Goal: Task Accomplishment & Management: Use online tool/utility

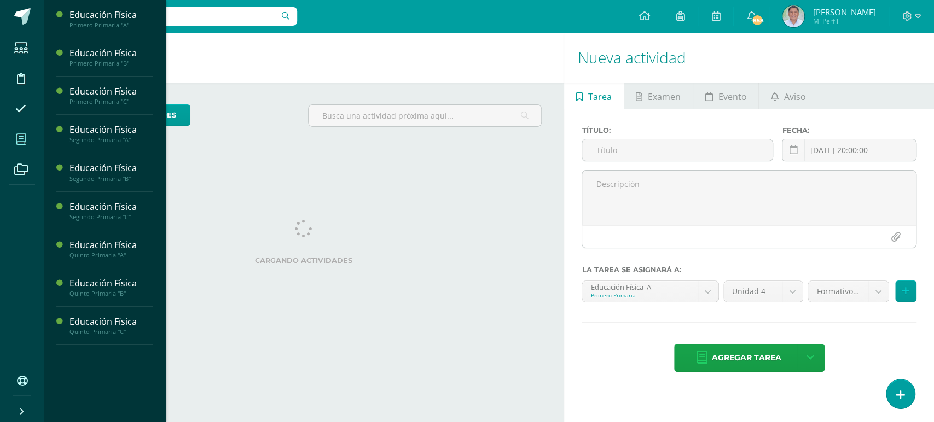
click at [21, 141] on icon at bounding box center [21, 139] width 10 height 11
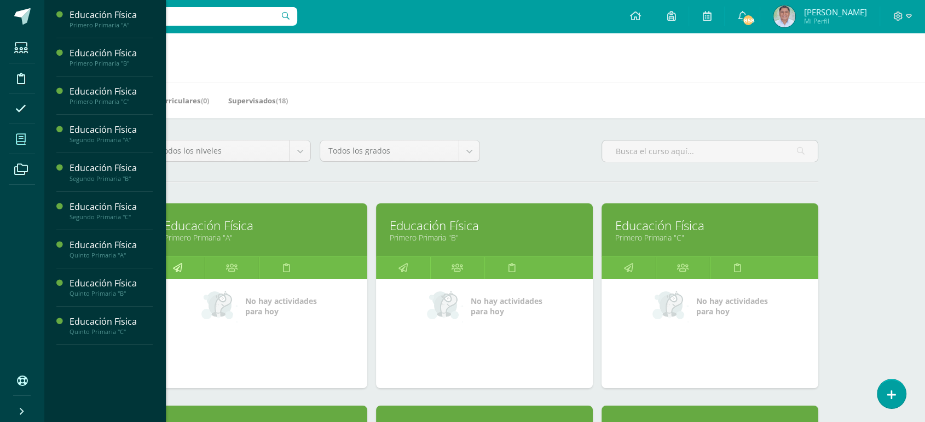
click at [179, 264] on icon at bounding box center [177, 267] width 9 height 21
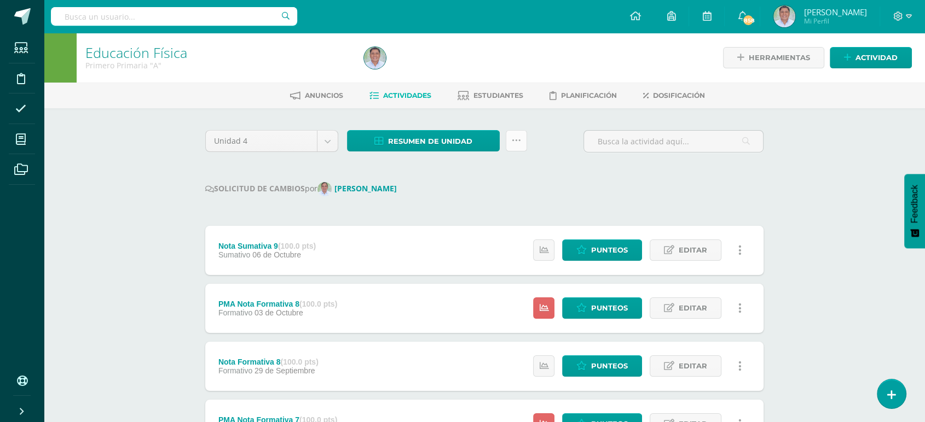
click at [512, 139] on icon at bounding box center [516, 140] width 9 height 9
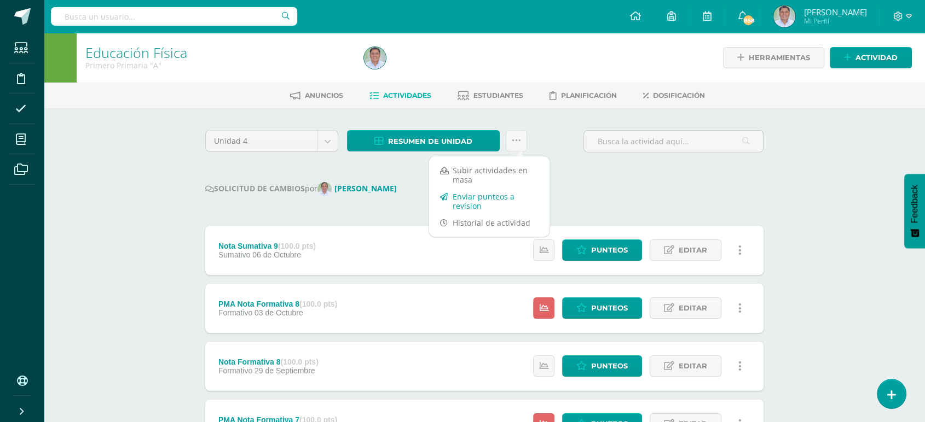
click at [466, 200] on link "Enviar punteos a revision" at bounding box center [489, 201] width 120 height 26
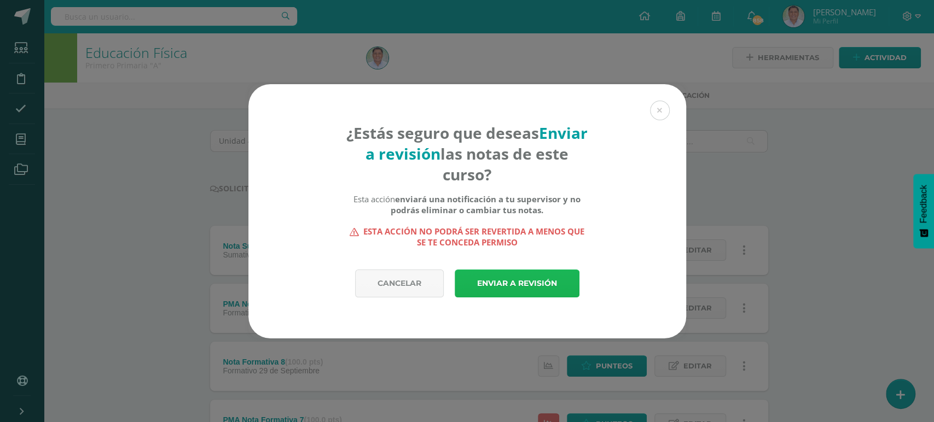
click at [512, 285] on link "Enviar a revisión" at bounding box center [517, 284] width 125 height 28
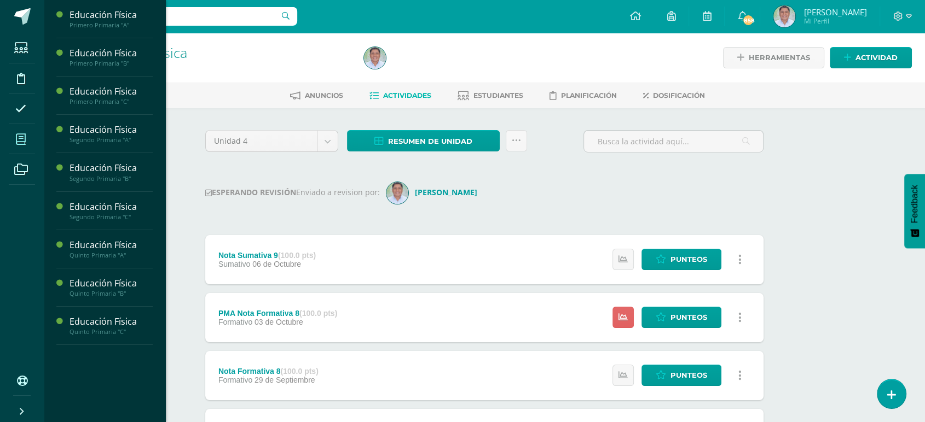
click at [21, 136] on icon at bounding box center [21, 139] width 10 height 11
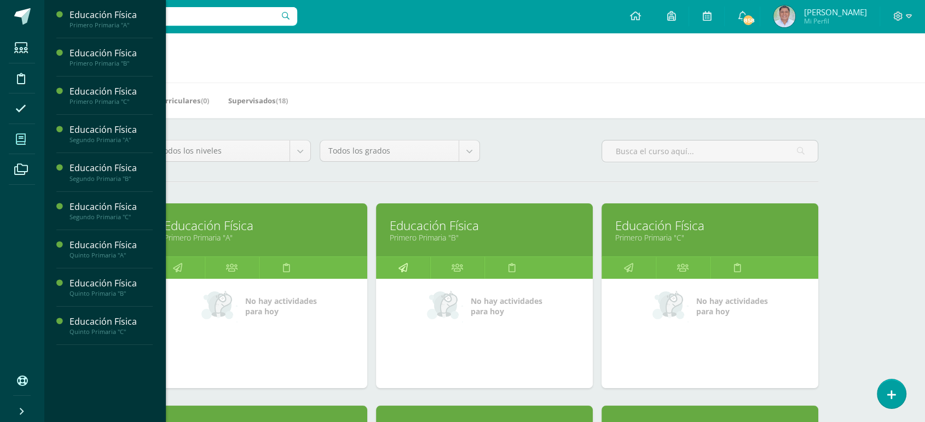
click at [404, 266] on icon at bounding box center [402, 267] width 9 height 21
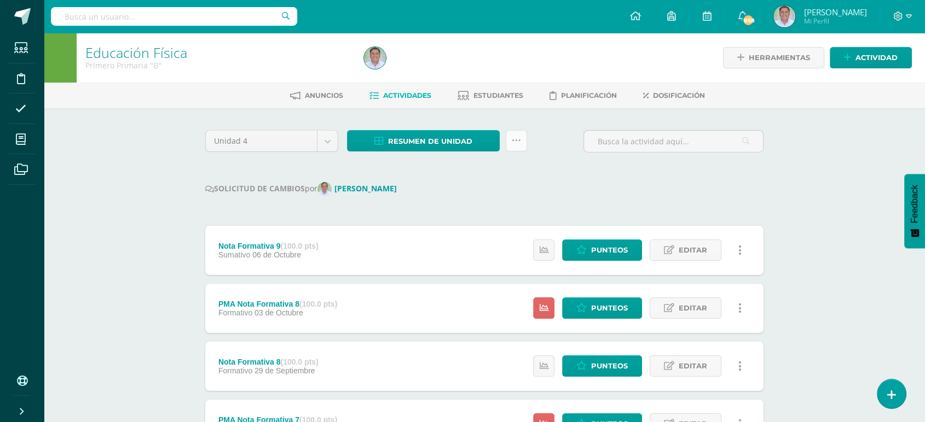
click at [513, 141] on icon at bounding box center [516, 140] width 9 height 9
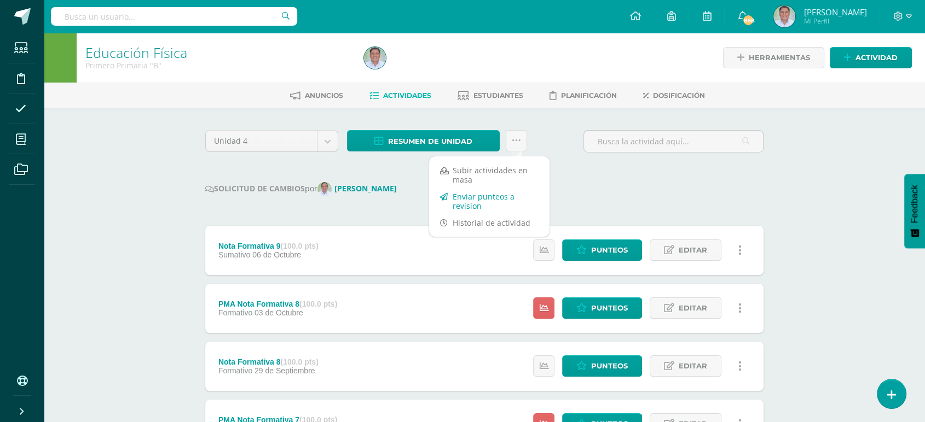
click at [468, 201] on link "Enviar punteos a revision" at bounding box center [489, 201] width 120 height 26
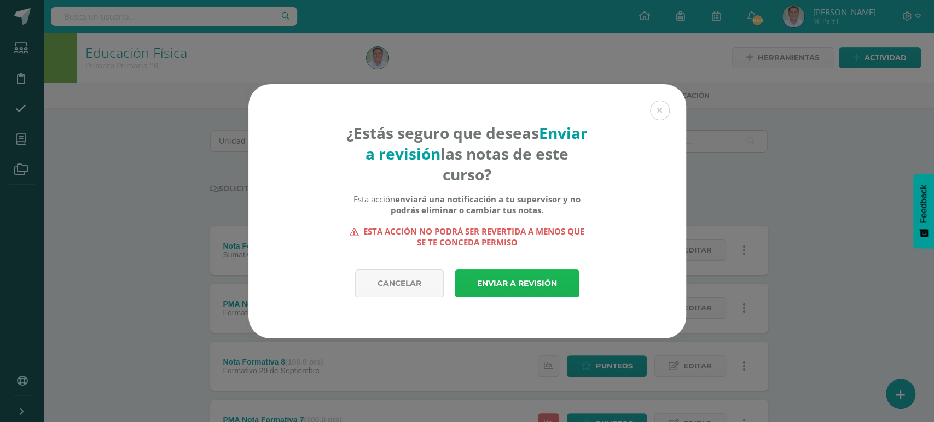
click at [494, 285] on link "Enviar a revisión" at bounding box center [517, 284] width 125 height 28
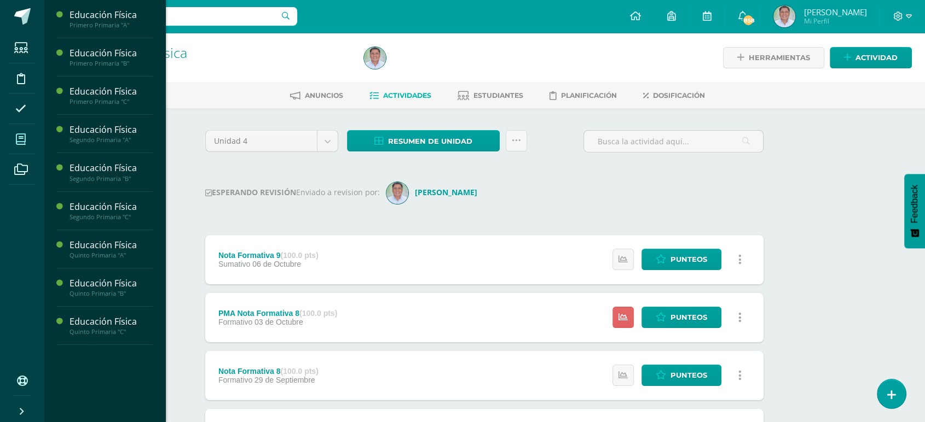
click at [22, 139] on icon at bounding box center [21, 139] width 10 height 11
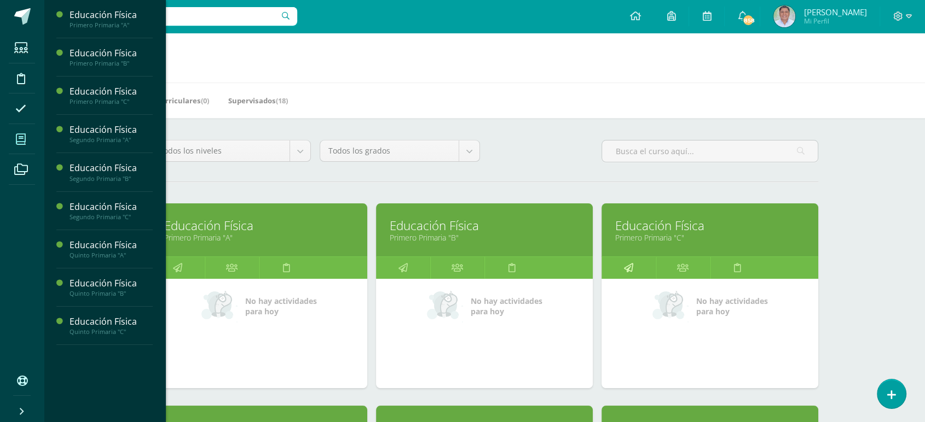
click at [628, 267] on icon at bounding box center [628, 267] width 9 height 21
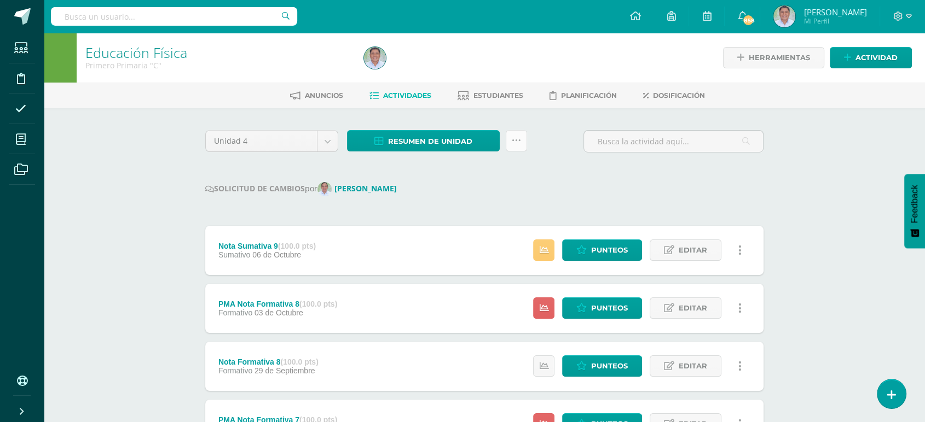
click at [517, 138] on icon at bounding box center [516, 140] width 9 height 9
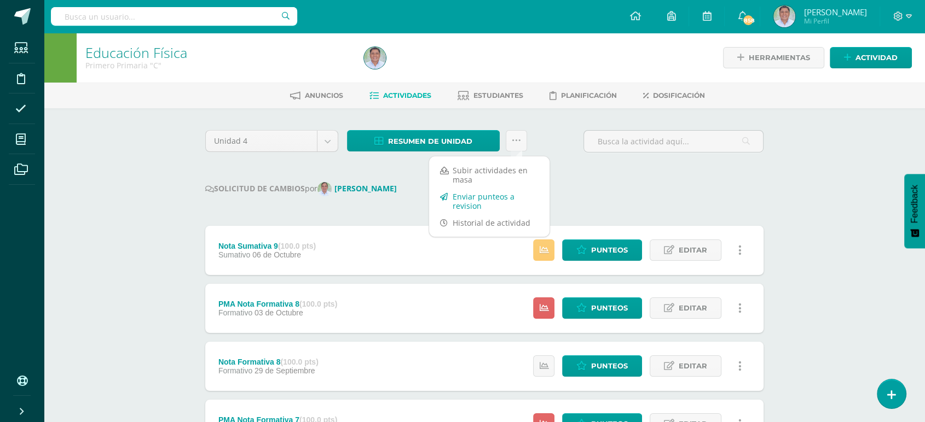
click at [464, 197] on link "Enviar punteos a revision" at bounding box center [489, 201] width 120 height 26
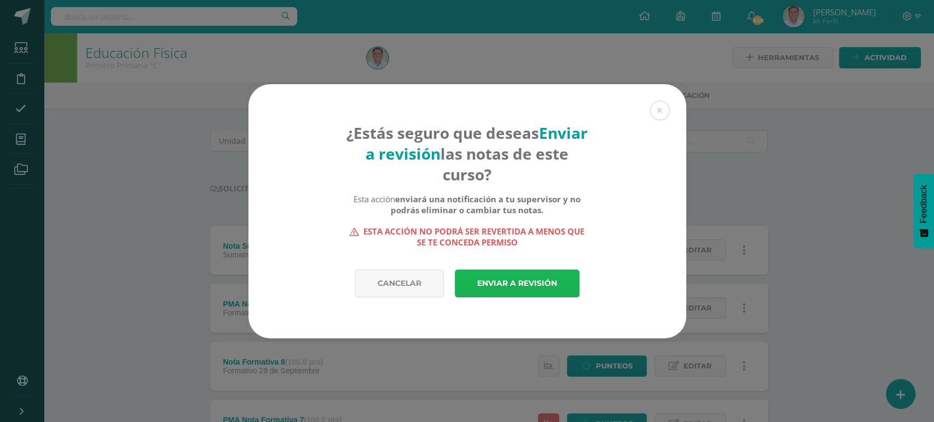
click at [491, 285] on link "Enviar a revisión" at bounding box center [517, 284] width 125 height 28
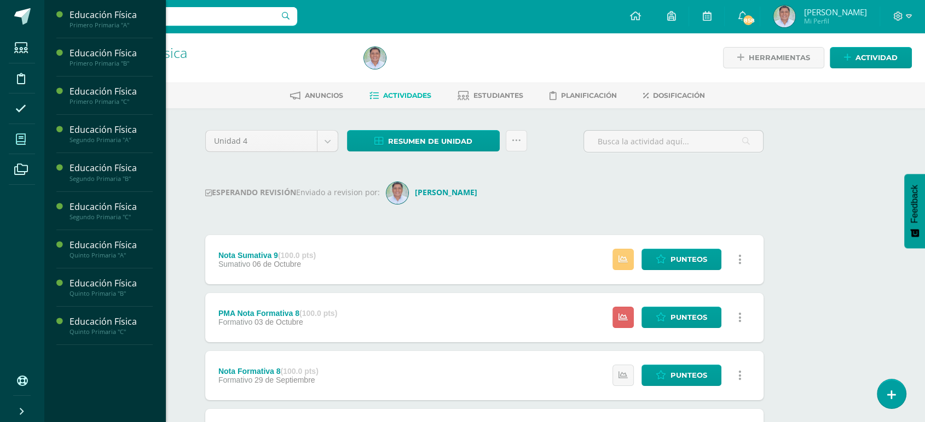
click at [22, 141] on icon at bounding box center [21, 139] width 10 height 11
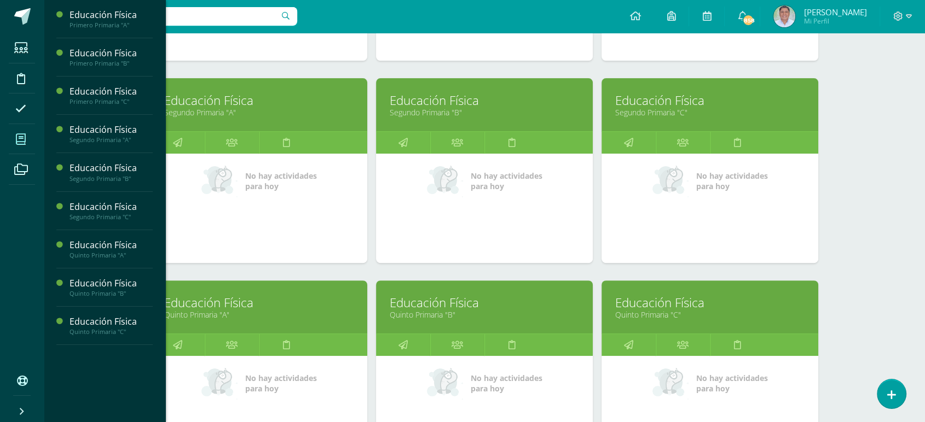
scroll to position [333, 0]
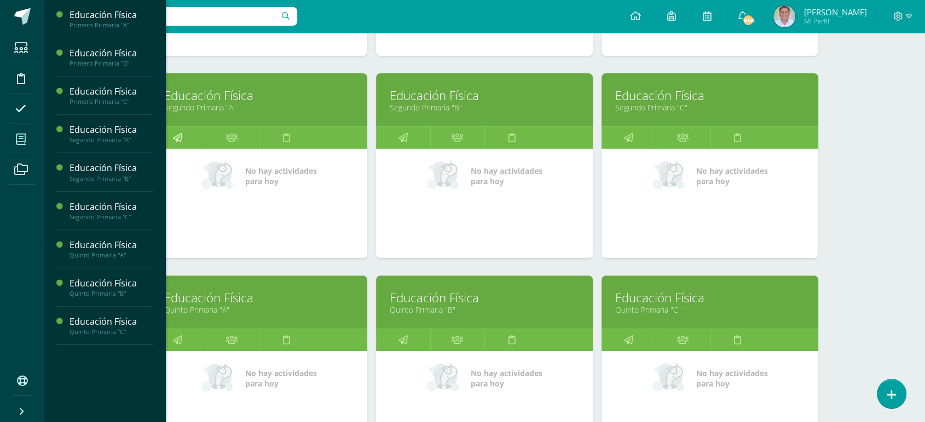
click at [178, 135] on icon at bounding box center [177, 137] width 9 height 21
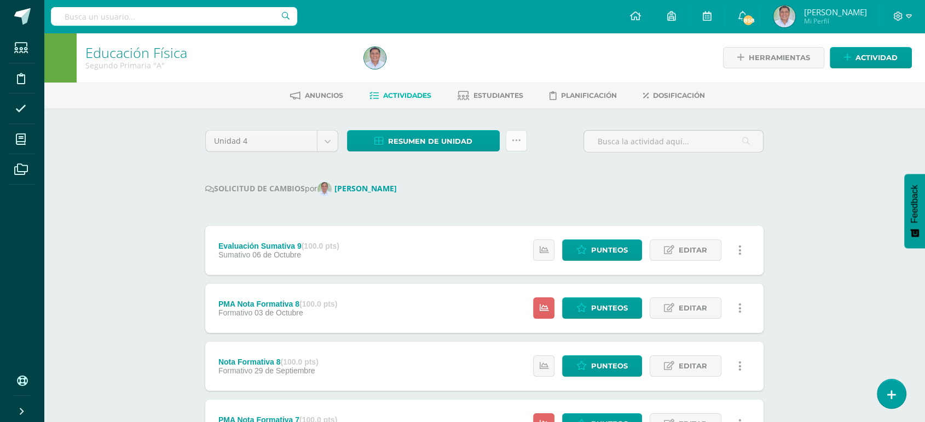
click at [522, 140] on link at bounding box center [516, 140] width 21 height 21
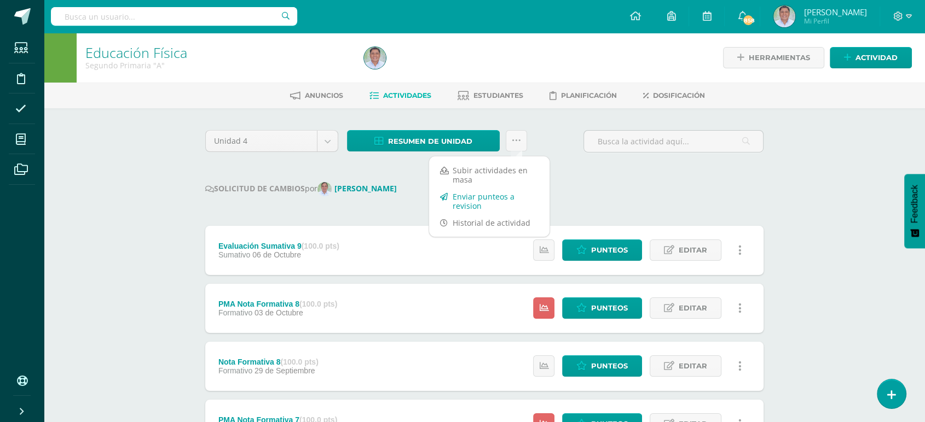
click at [463, 199] on link "Enviar punteos a revision" at bounding box center [489, 201] width 120 height 26
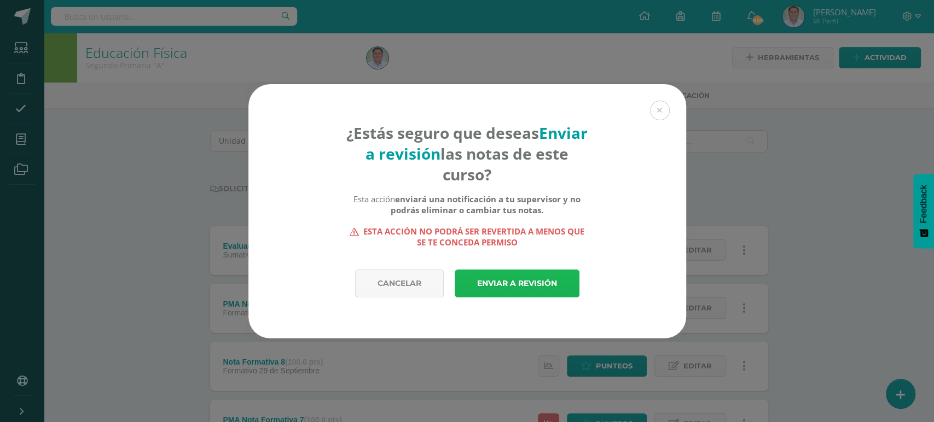
click at [487, 283] on link "Enviar a revisión" at bounding box center [517, 284] width 125 height 28
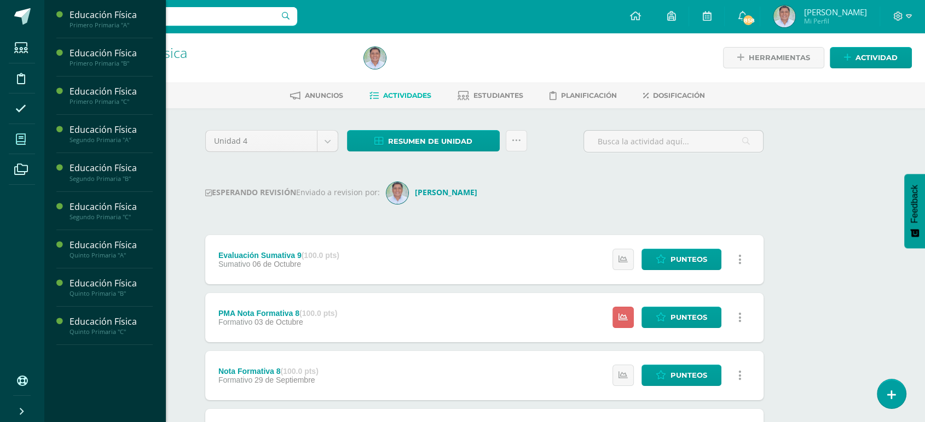
click at [18, 136] on icon at bounding box center [21, 139] width 10 height 11
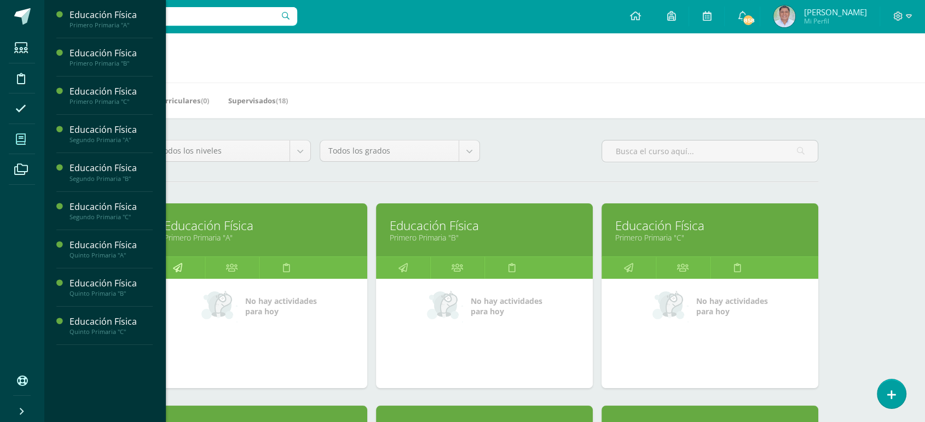
click at [177, 268] on icon at bounding box center [177, 267] width 9 height 21
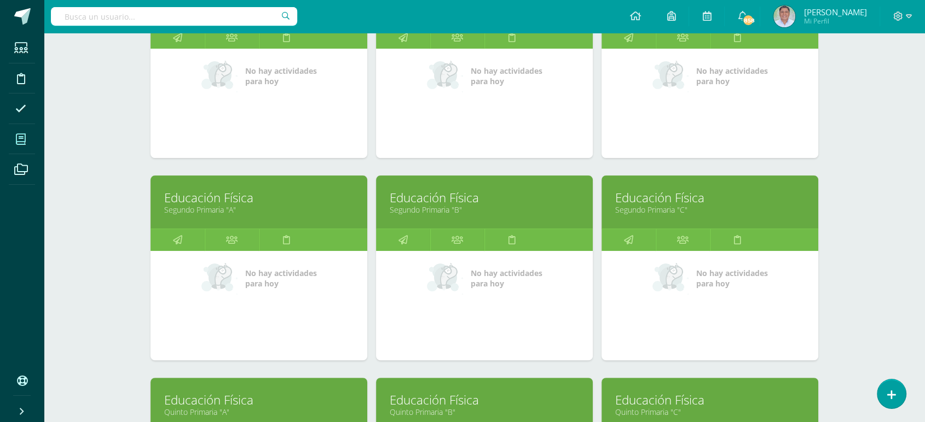
scroll to position [236, 0]
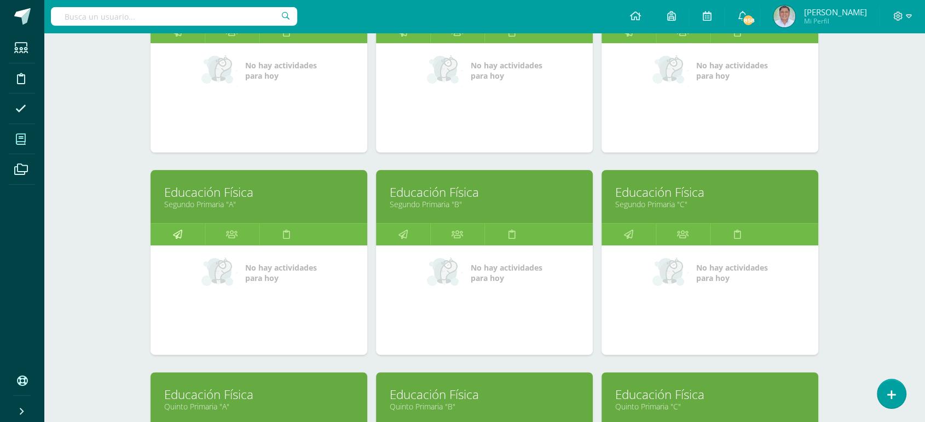
click at [179, 230] on icon at bounding box center [177, 234] width 9 height 21
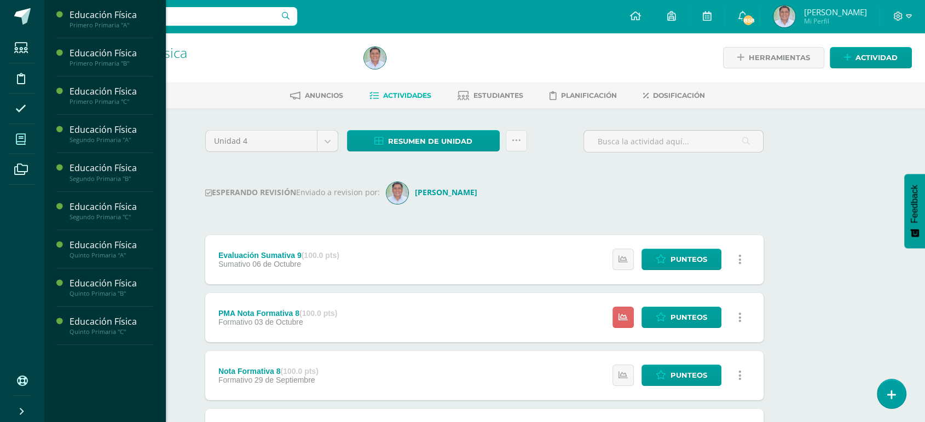
click at [20, 138] on icon at bounding box center [21, 139] width 10 height 11
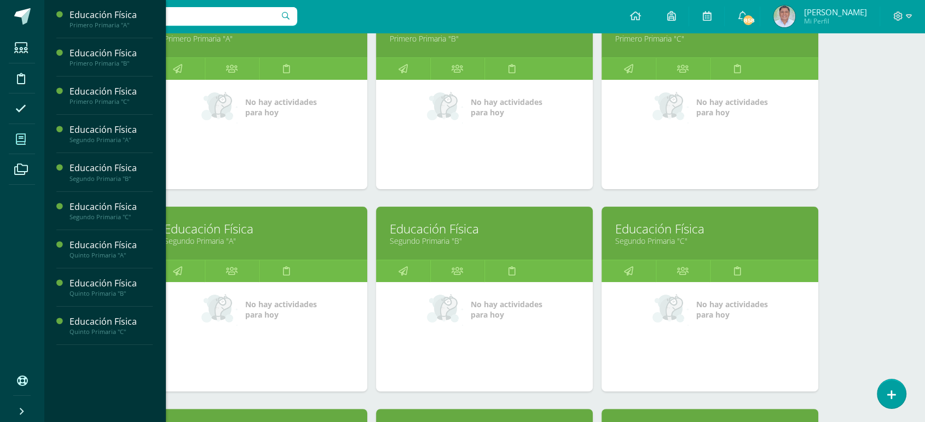
scroll to position [200, 0]
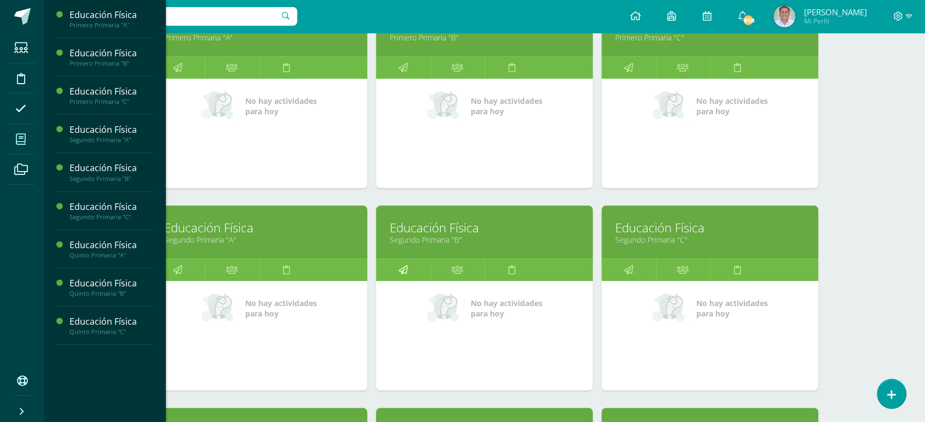
click at [403, 270] on icon at bounding box center [402, 269] width 9 height 21
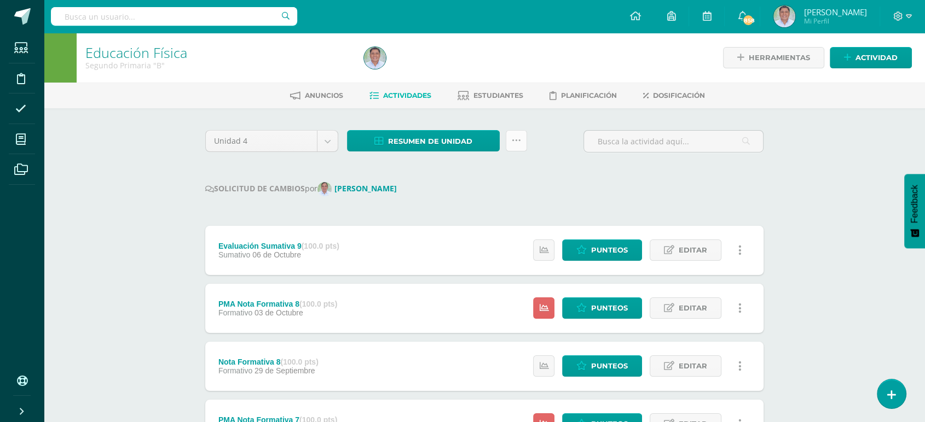
click at [518, 139] on icon at bounding box center [516, 140] width 9 height 9
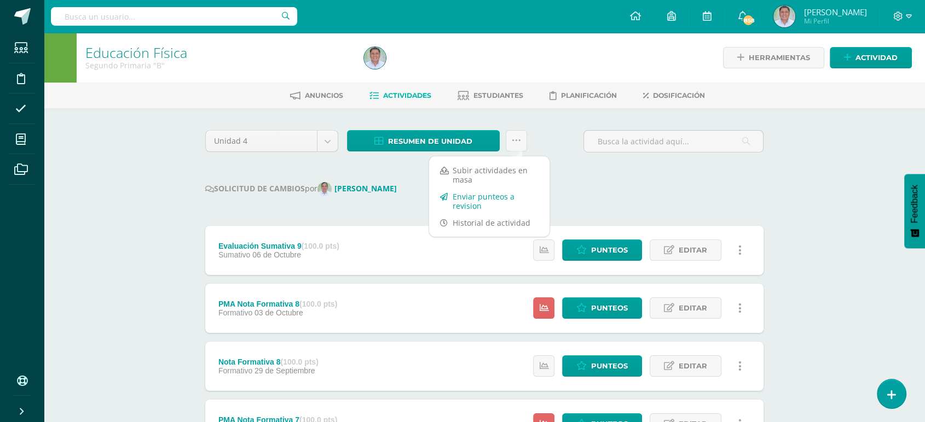
click at [468, 200] on link "Enviar punteos a revision" at bounding box center [489, 201] width 120 height 26
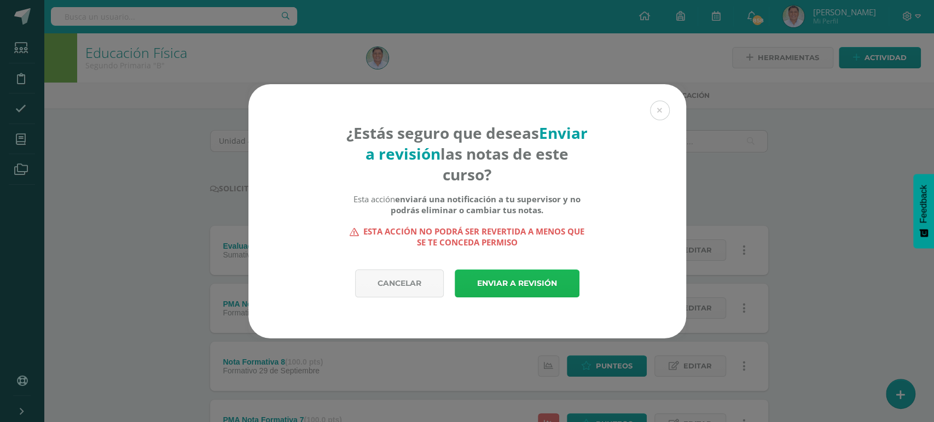
click at [508, 283] on link "Enviar a revisión" at bounding box center [517, 284] width 125 height 28
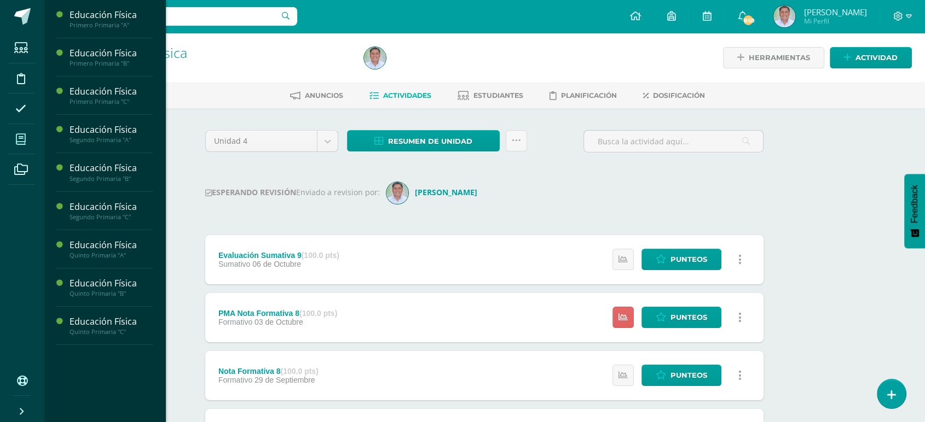
click at [18, 140] on icon at bounding box center [21, 139] width 10 height 11
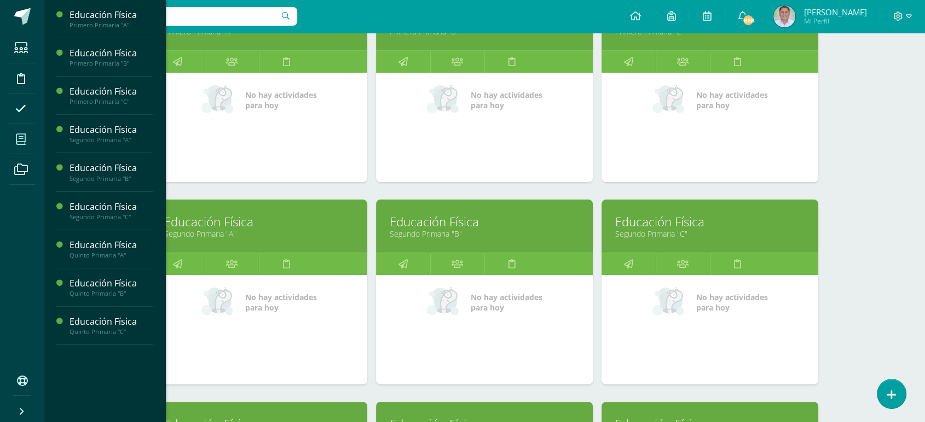
scroll to position [224, 0]
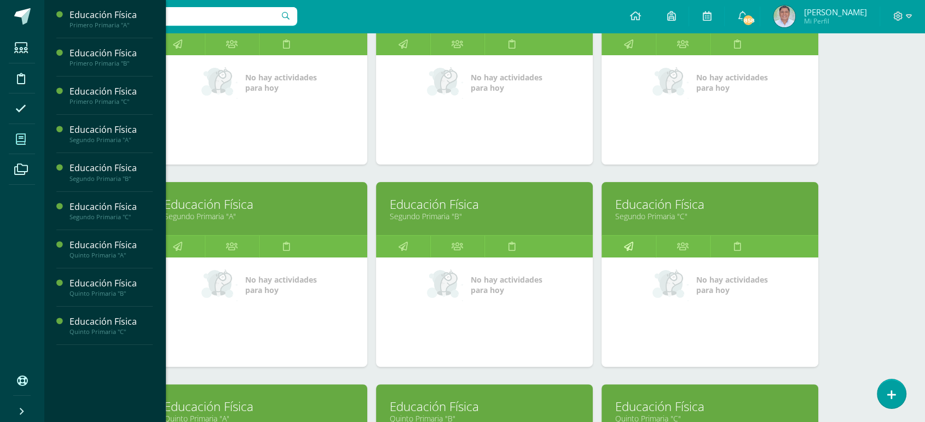
click at [625, 243] on icon at bounding box center [628, 246] width 9 height 21
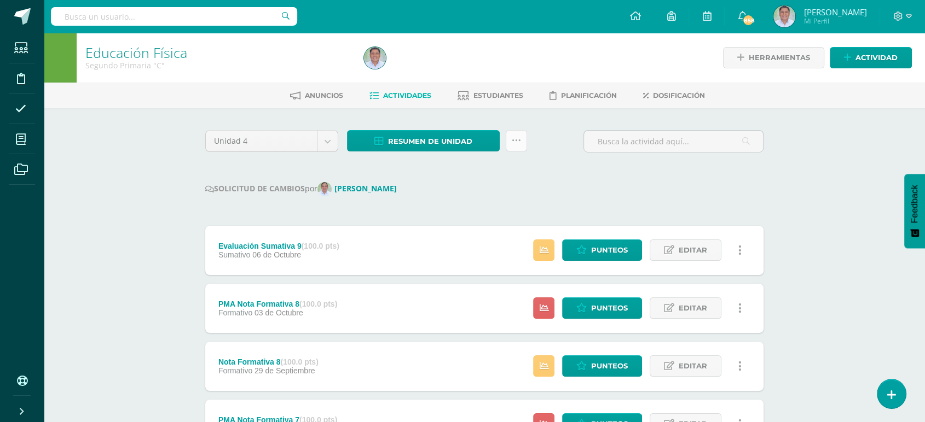
click at [517, 140] on icon at bounding box center [516, 140] width 9 height 9
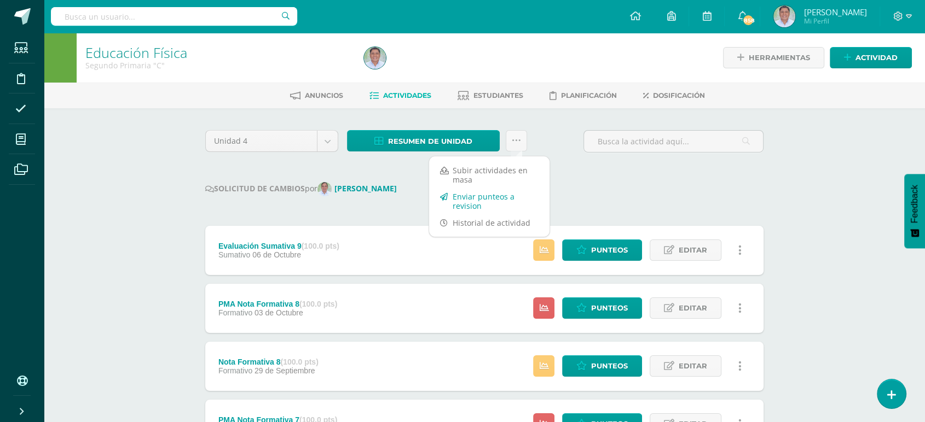
click at [471, 201] on link "Enviar punteos a revision" at bounding box center [489, 201] width 120 height 26
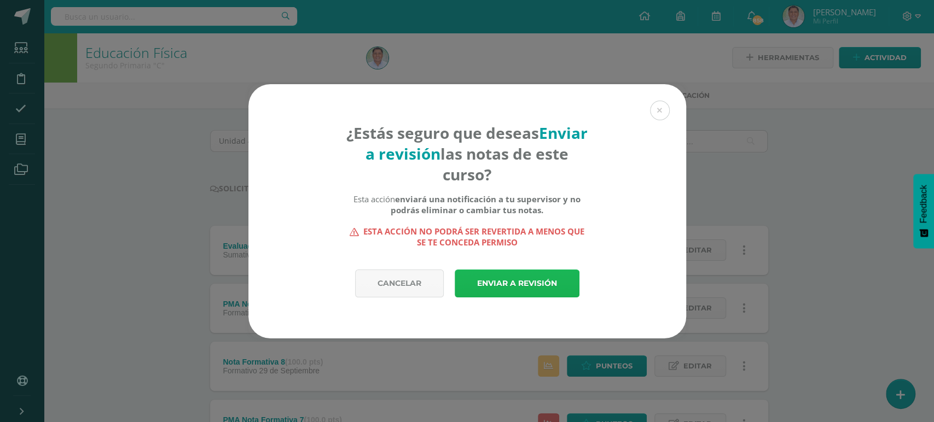
click at [513, 283] on link "Enviar a revisión" at bounding box center [517, 284] width 125 height 28
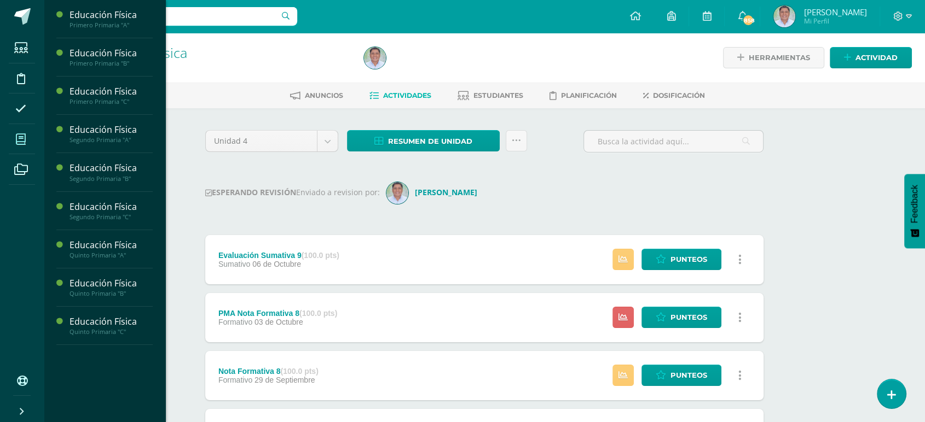
click at [19, 140] on icon at bounding box center [21, 139] width 10 height 11
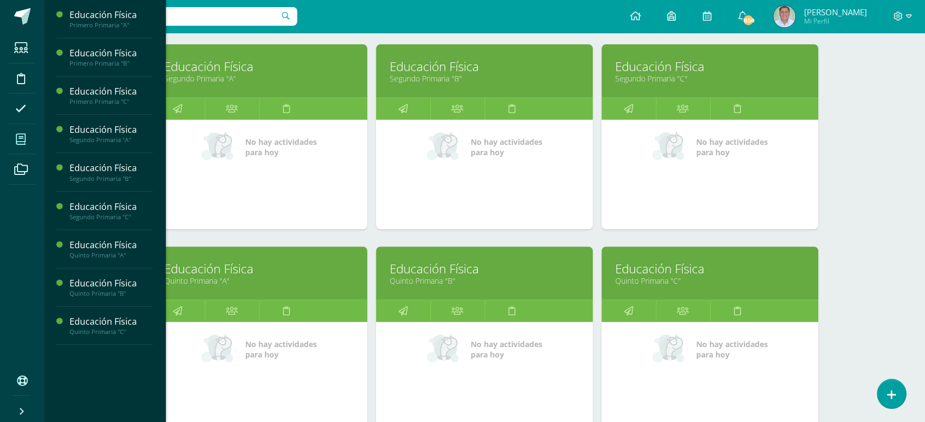
scroll to position [372, 0]
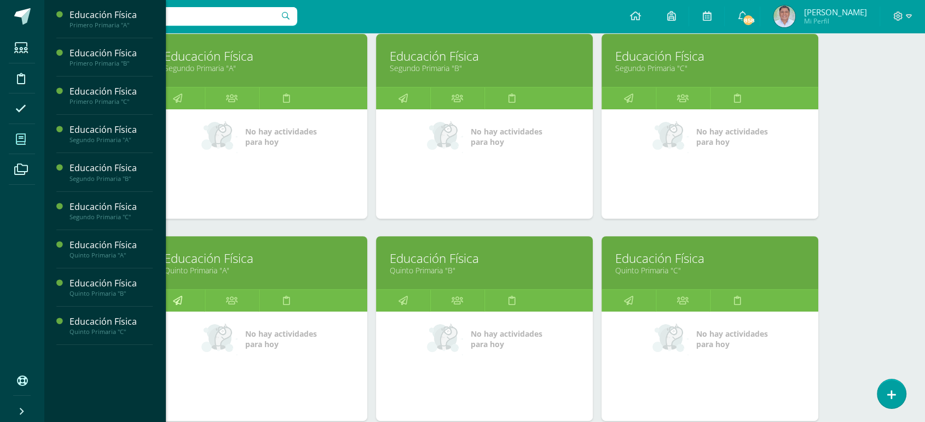
click at [177, 304] on icon at bounding box center [177, 300] width 9 height 21
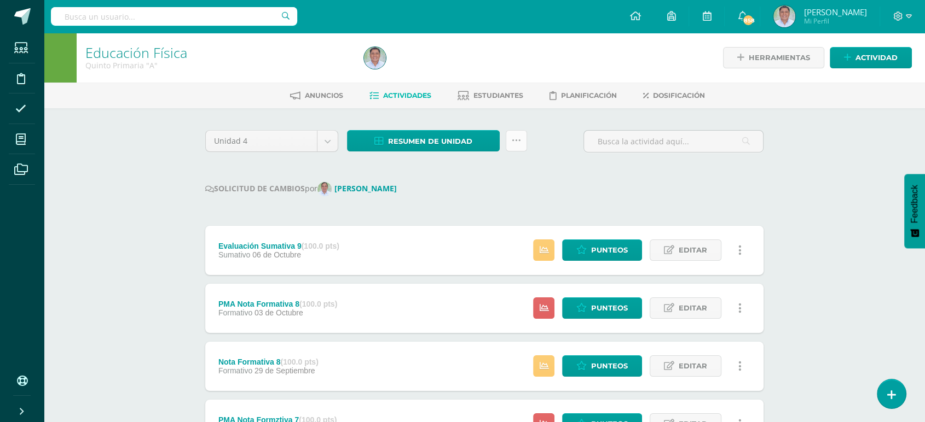
click at [516, 142] on icon at bounding box center [516, 140] width 9 height 9
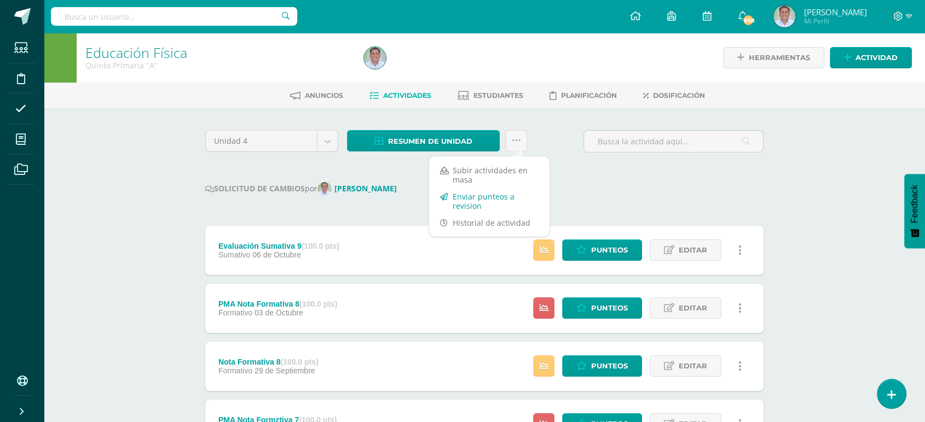
click at [470, 201] on link "Enviar punteos a revision" at bounding box center [489, 201] width 120 height 26
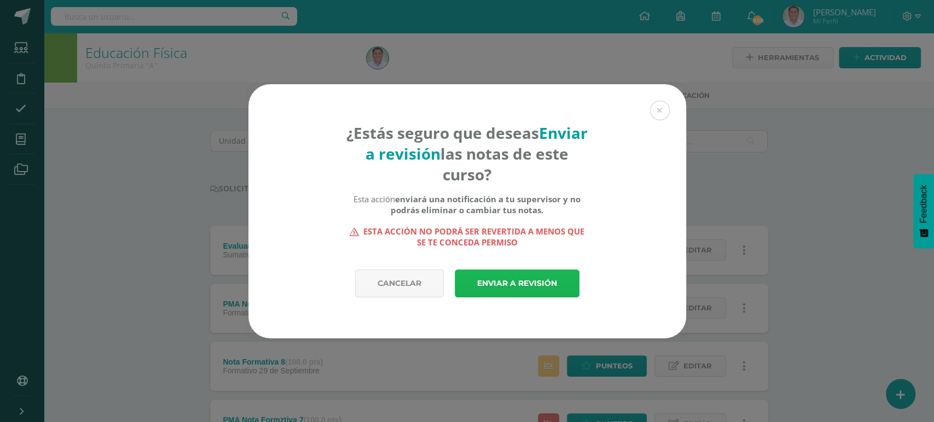
click at [487, 281] on link "Enviar a revisión" at bounding box center [517, 284] width 125 height 28
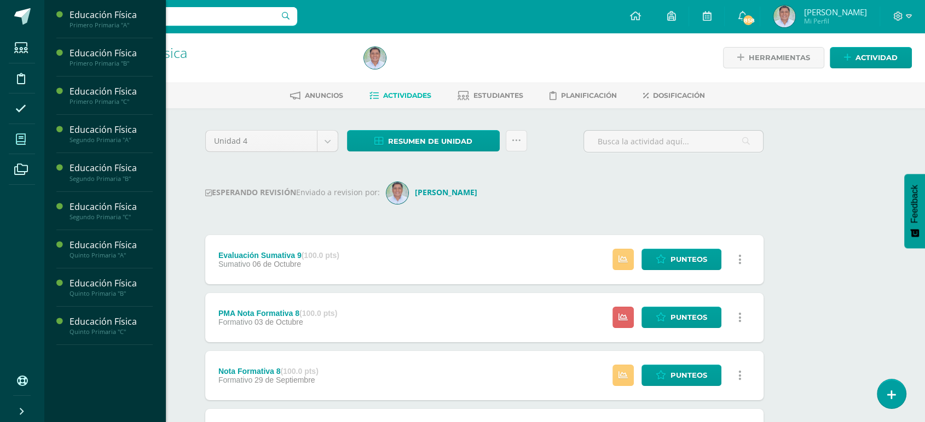
click at [20, 135] on icon at bounding box center [21, 139] width 10 height 11
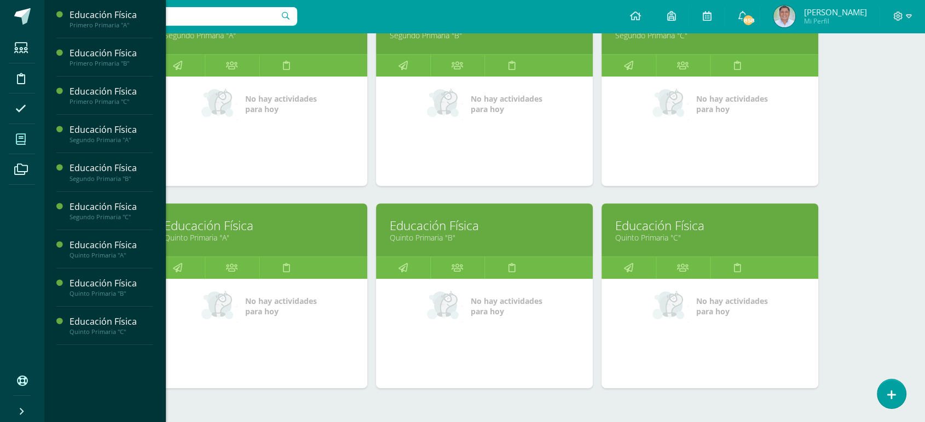
scroll to position [412, 0]
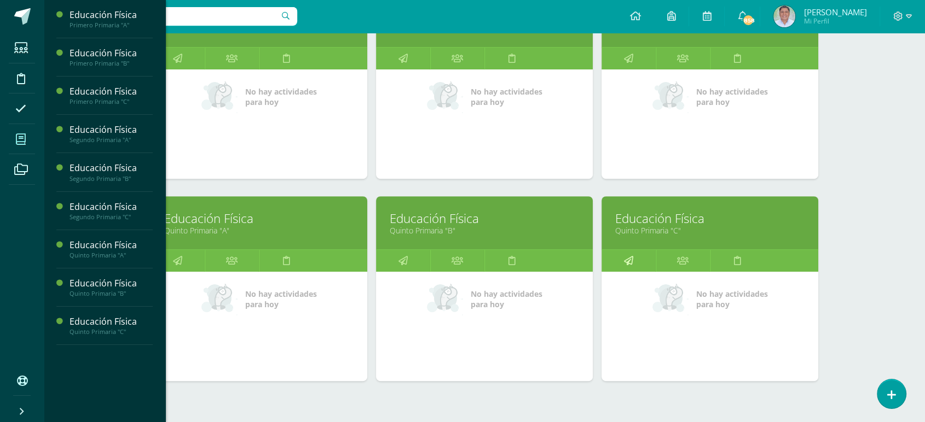
click at [626, 259] on icon at bounding box center [628, 260] width 9 height 21
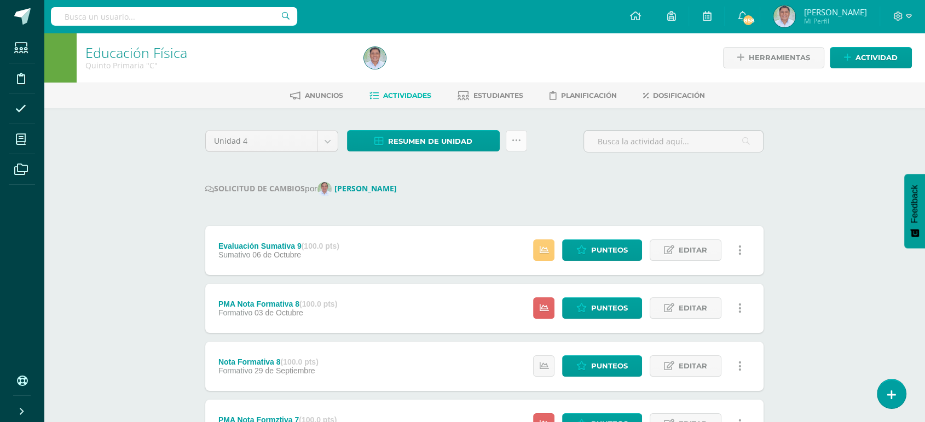
click at [517, 139] on icon at bounding box center [516, 140] width 9 height 9
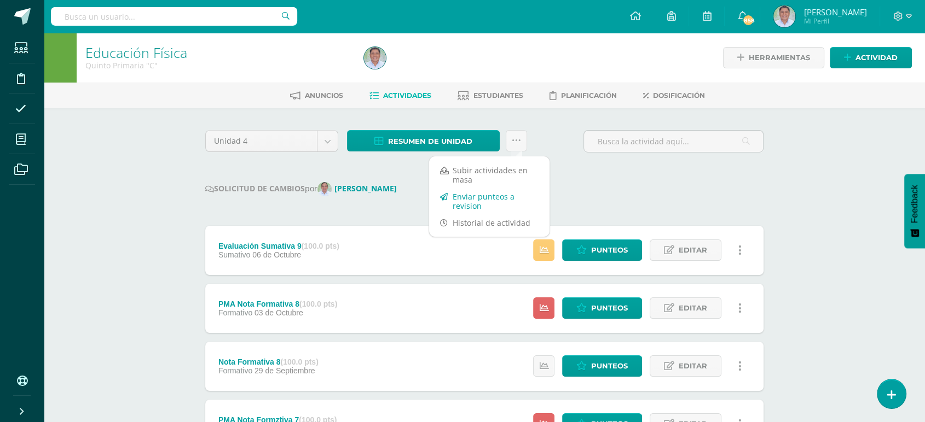
click at [460, 202] on link "Enviar punteos a revision" at bounding box center [489, 201] width 120 height 26
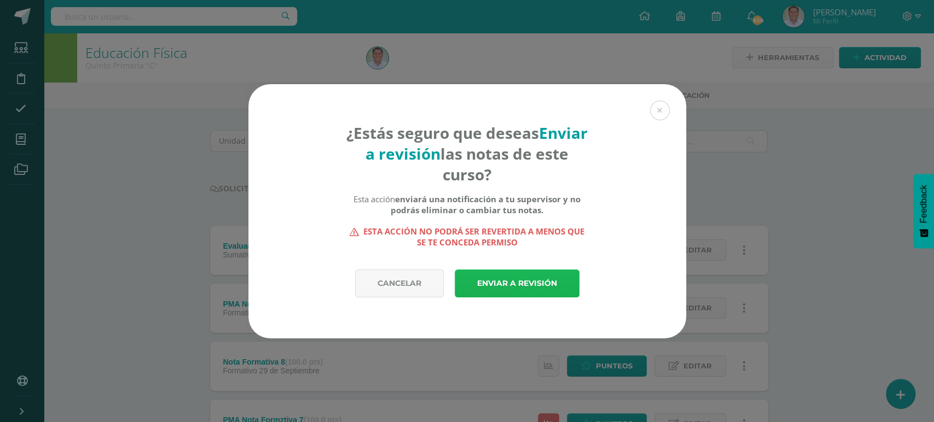
click at [503, 283] on link "Enviar a revisión" at bounding box center [517, 284] width 125 height 28
